Goal: Book appointment/travel/reservation

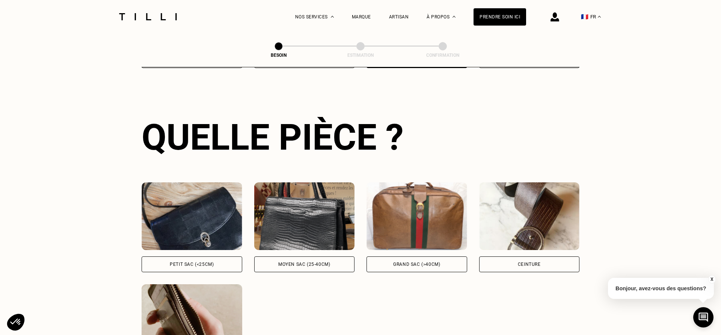
scroll to position [399, 0]
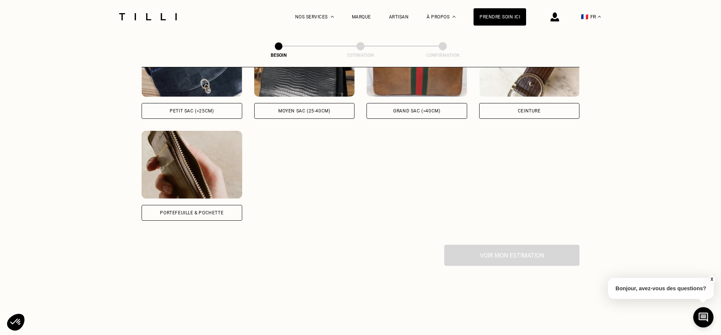
click at [194, 210] on div "Portefeuille & Pochette" at bounding box center [191, 212] width 63 height 5
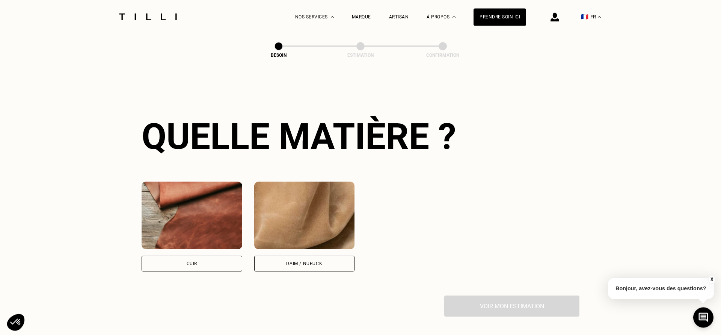
scroll to position [553, 0]
click at [192, 261] on div "Cuir" at bounding box center [192, 263] width 11 height 5
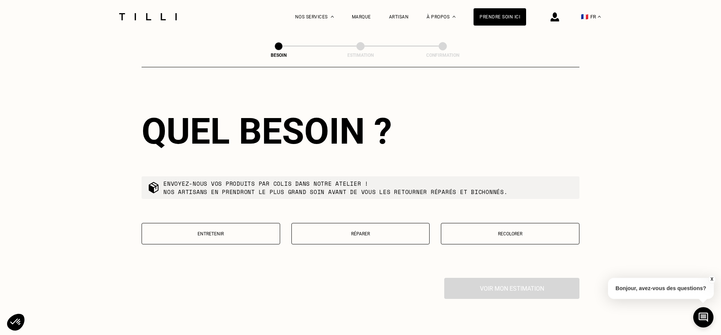
scroll to position [783, 0]
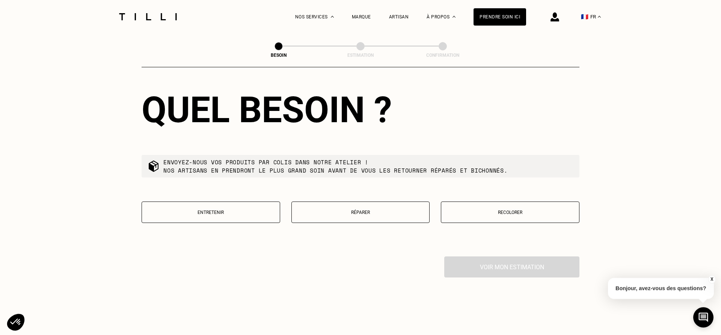
click at [213, 210] on p "Entretenir" at bounding box center [211, 212] width 130 height 5
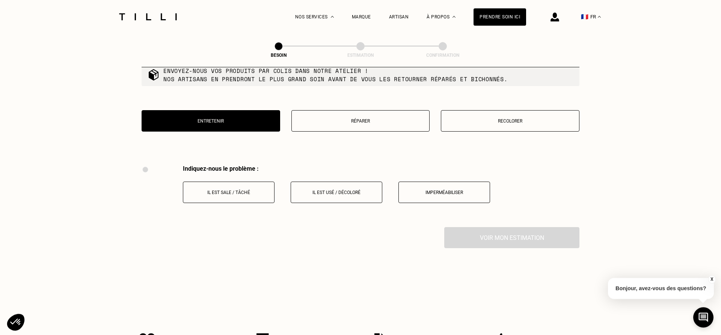
scroll to position [874, 0]
click at [248, 190] on p "Il est sale / tâché" at bounding box center [228, 192] width 83 height 5
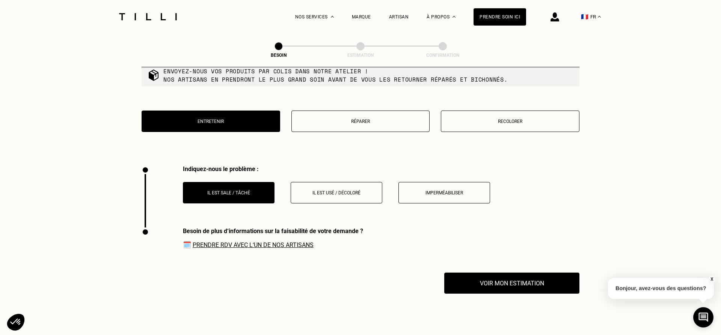
scroll to position [936, 0]
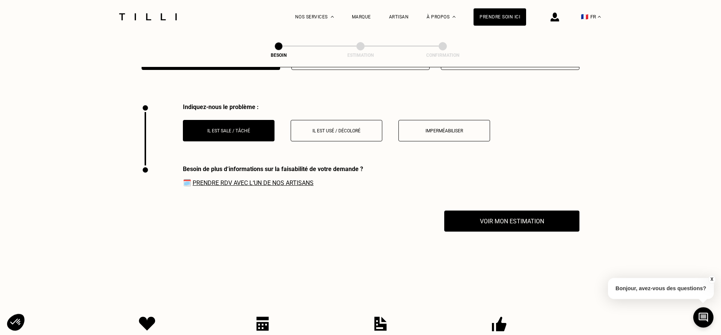
click at [337, 188] on div "Besoin de plus d‘informations sur la faisabilité de votre demande ? 🗓️ Prendre …" at bounding box center [253, 187] width 222 height 45
click at [338, 128] on p "Il est usé / décoloré" at bounding box center [336, 130] width 83 height 5
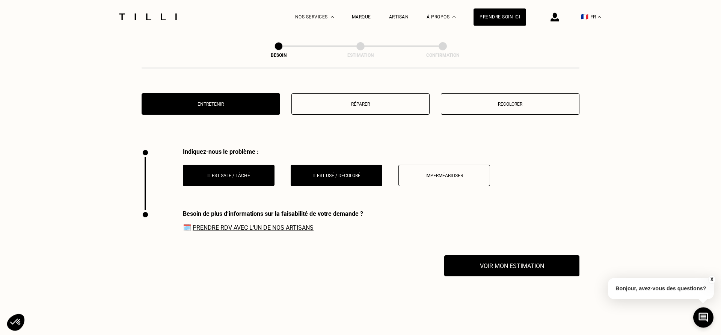
scroll to position [867, 0]
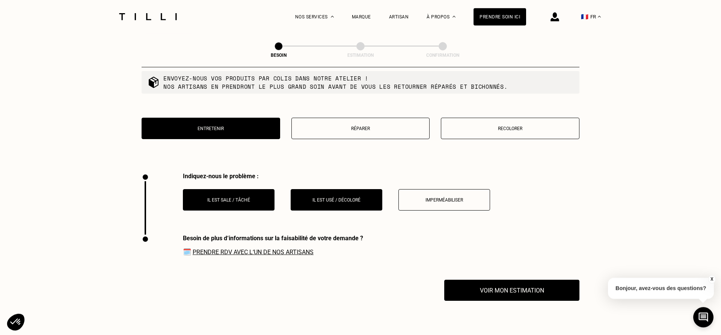
click at [518, 126] on p "Recolorer" at bounding box center [510, 128] width 130 height 5
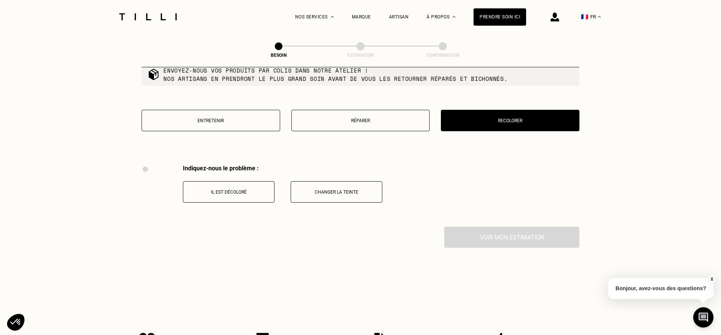
scroll to position [874, 0]
click at [204, 122] on button "Entretenir" at bounding box center [211, 120] width 139 height 21
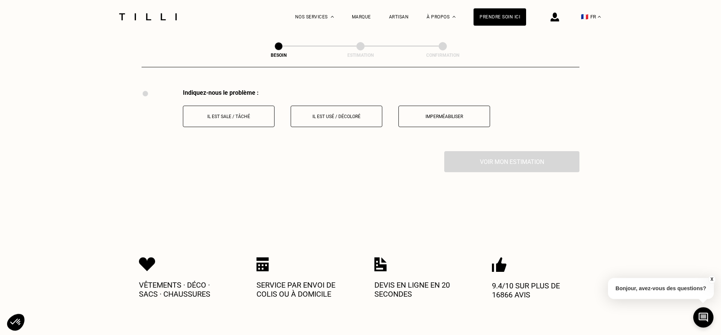
scroll to position [950, 0]
click at [332, 115] on button "Il est usé / décoloré" at bounding box center [337, 115] width 92 height 21
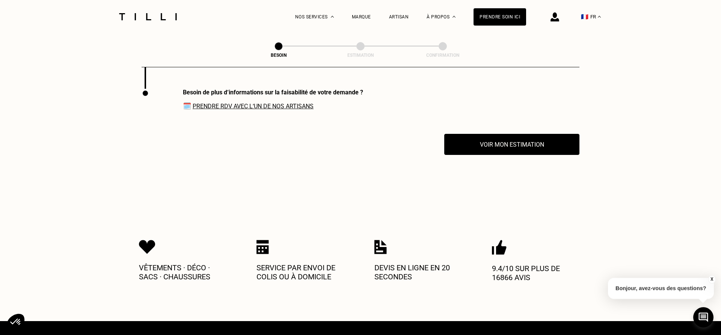
scroll to position [974, 0]
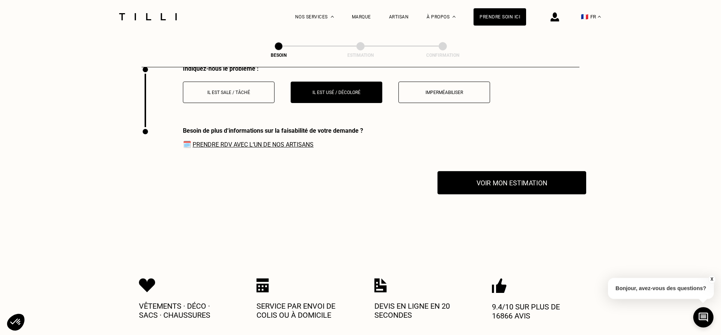
click at [522, 177] on button "Voir mon estimation" at bounding box center [512, 182] width 149 height 23
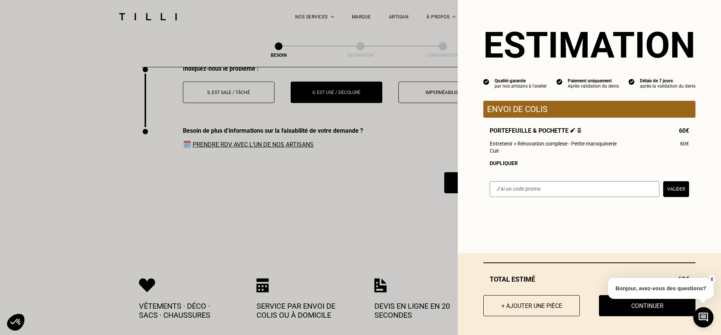
click at [712, 279] on button "X" at bounding box center [712, 279] width 8 height 8
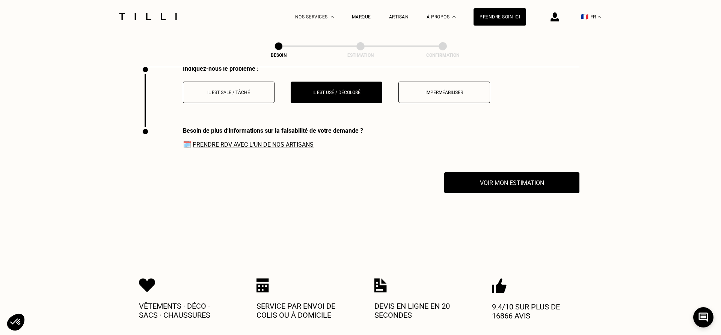
click at [240, 141] on link "Prendre RDV avec l‘un de nos artisans" at bounding box center [253, 144] width 121 height 7
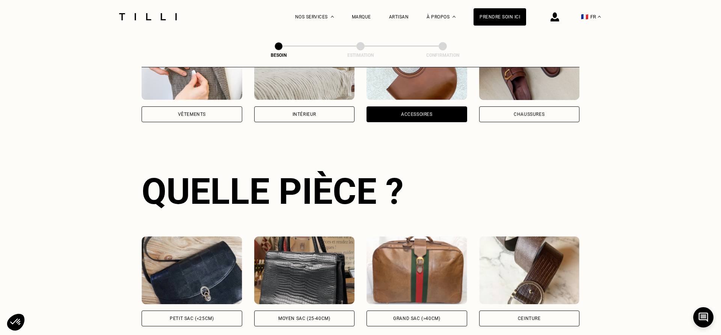
scroll to position [0, 0]
